Goal: Task Accomplishment & Management: Complete application form

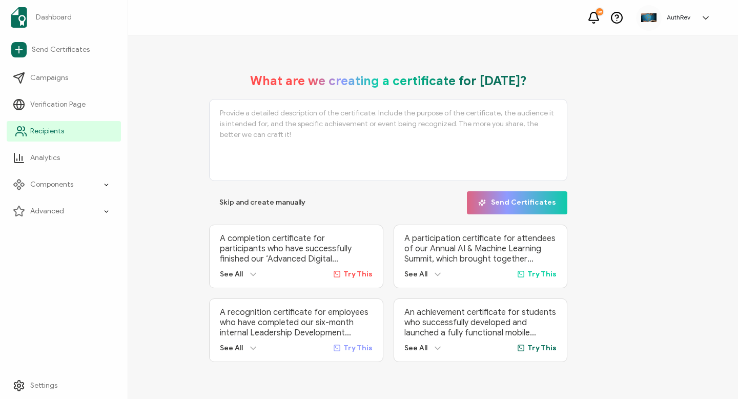
drag, startPoint x: 26, startPoint y: 131, endPoint x: 36, endPoint y: 130, distance: 10.3
click at [26, 131] on icon at bounding box center [21, 131] width 12 height 12
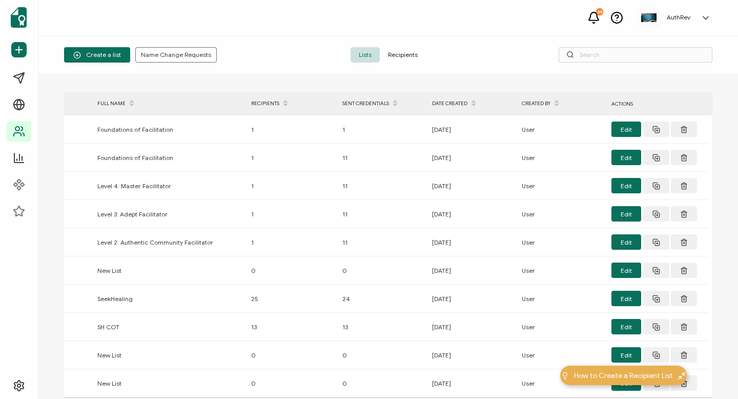
click at [400, 47] on div "Create a list Name Change Requests Lists Recipients" at bounding box center [388, 55] width 700 height 38
click at [400, 52] on span "Recipients" at bounding box center [403, 54] width 46 height 15
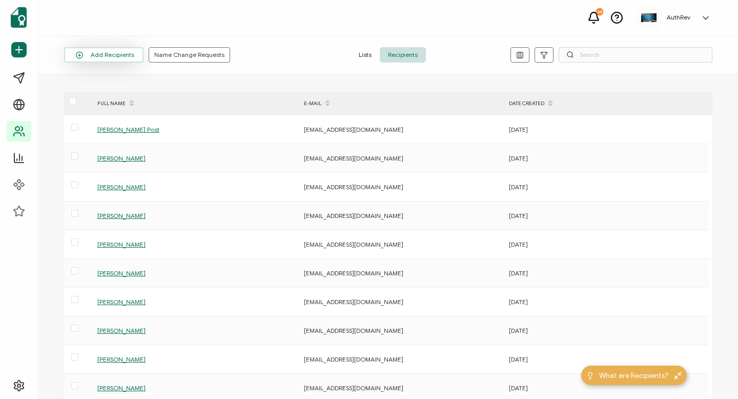
click at [85, 55] on icon at bounding box center [79, 55] width 12 height 8
click at [109, 100] on span "Add a Single Recipient" at bounding box center [118, 99] width 65 height 8
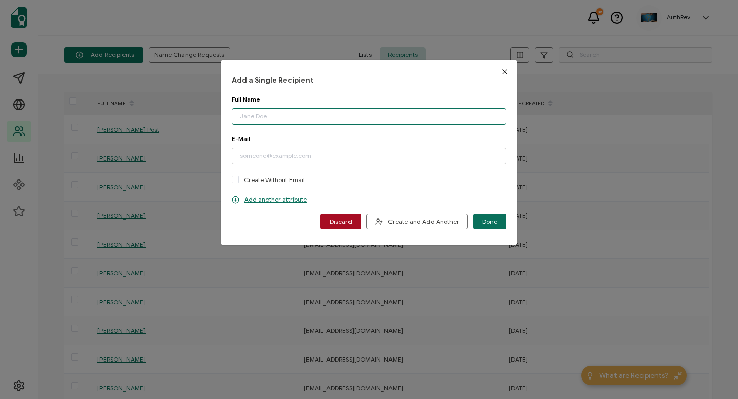
click at [346, 113] on input "dialog" at bounding box center [369, 116] width 275 height 16
type input "Evan Wilson"
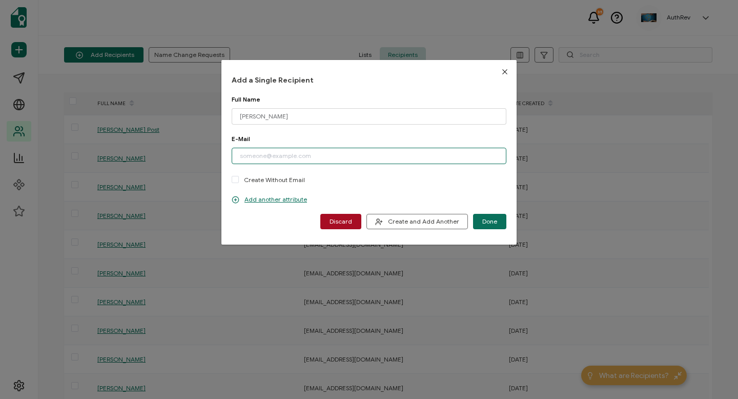
click at [268, 154] on input "dialog" at bounding box center [369, 156] width 275 height 16
type input "evan@intentionalhumangroup.com"
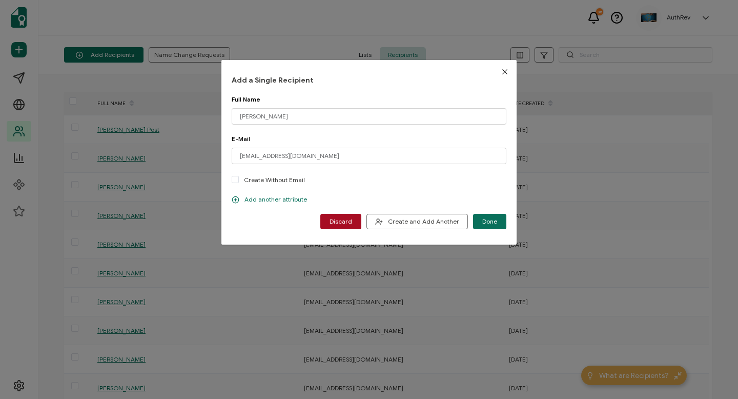
click at [248, 201] on p "Add another attribute" at bounding box center [269, 199] width 75 height 8
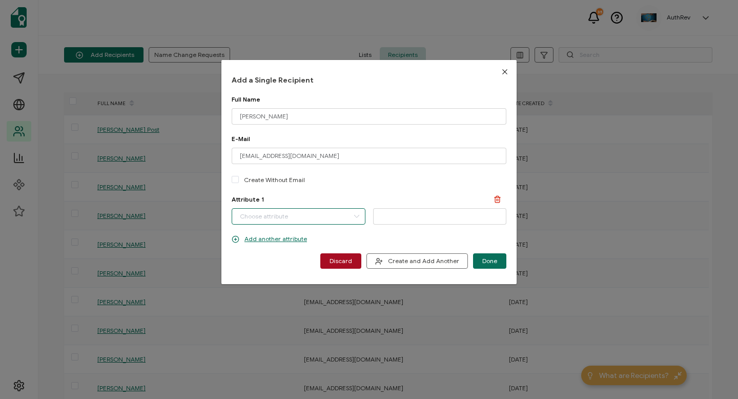
click at [295, 217] on input "dialog" at bounding box center [299, 216] width 134 height 16
click at [360, 189] on div "E-Mail evan@intentionalhumangroup.com Please enter a valid email address. Creat…" at bounding box center [369, 165] width 275 height 61
click at [499, 261] on button "Done" at bounding box center [489, 260] width 33 height 15
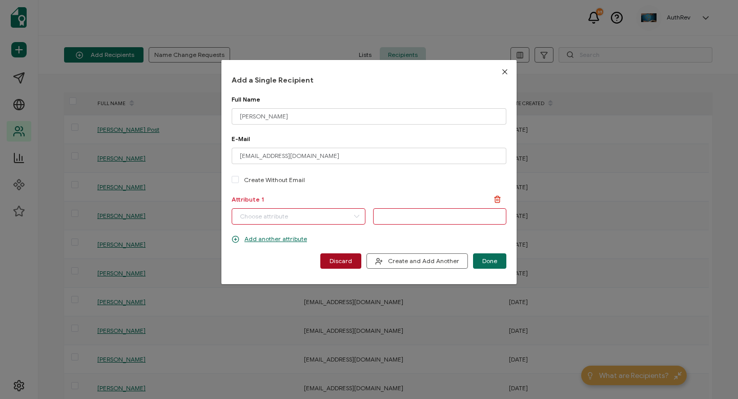
click at [495, 197] on icon "dialog" at bounding box center [498, 197] width 6 height 0
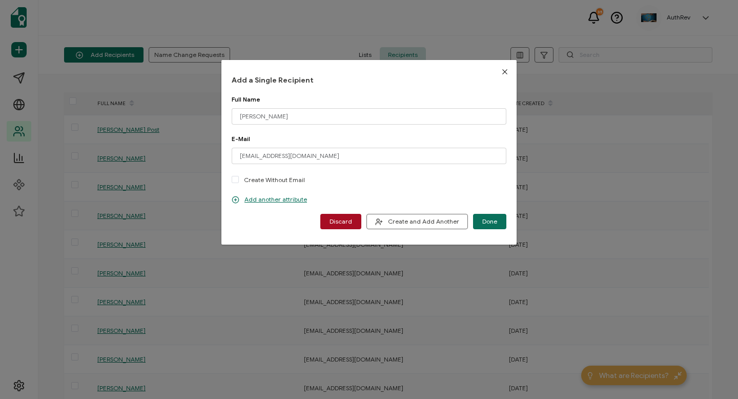
click at [483, 218] on span "Done" at bounding box center [490, 221] width 15 height 6
